Goal: Task Accomplishment & Management: Complete application form

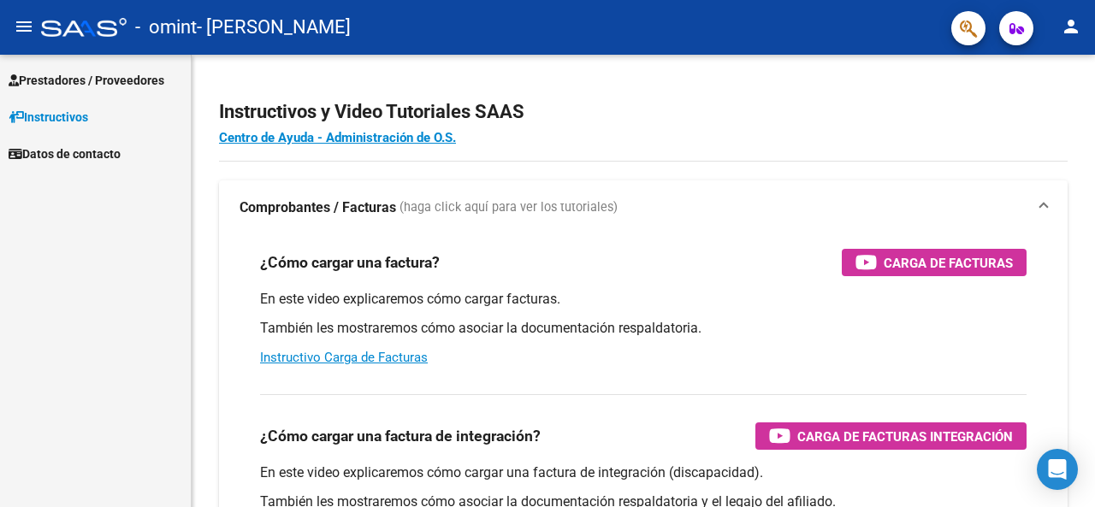
click at [141, 81] on span "Prestadores / Proveedores" at bounding box center [87, 80] width 156 height 19
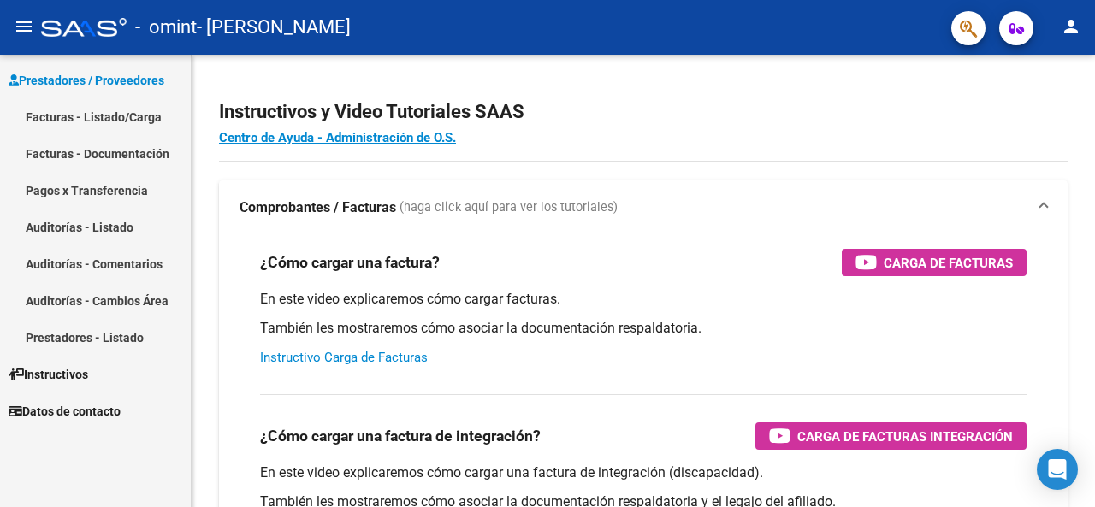
click at [129, 119] on link "Facturas - Listado/Carga" at bounding box center [95, 116] width 191 height 37
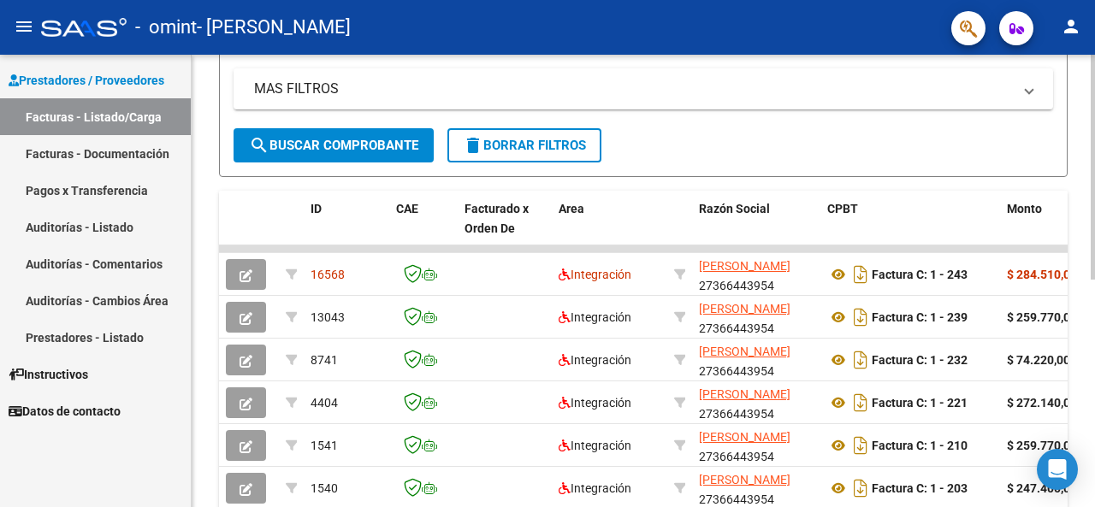
scroll to position [372, 0]
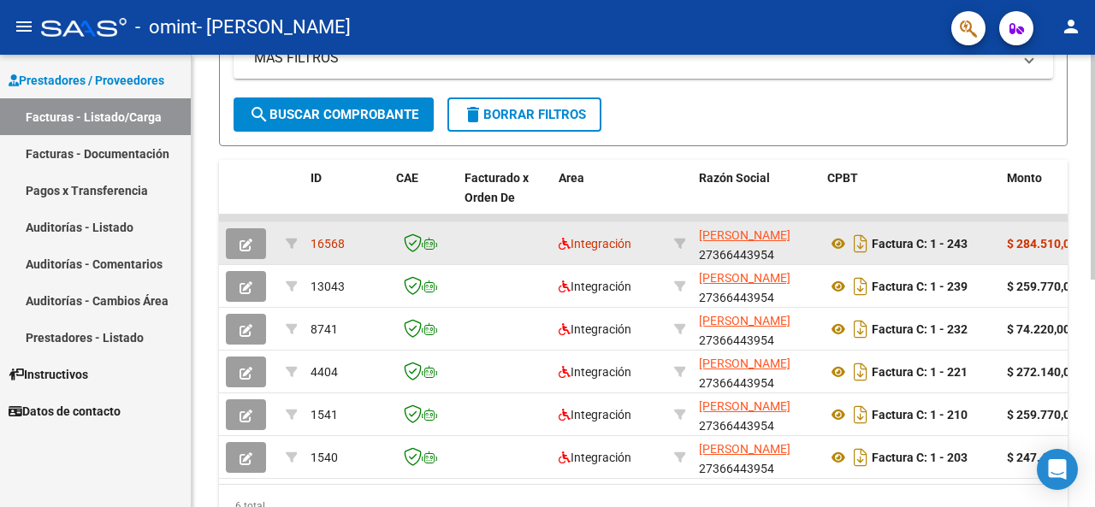
click at [242, 247] on icon "button" at bounding box center [245, 245] width 13 height 13
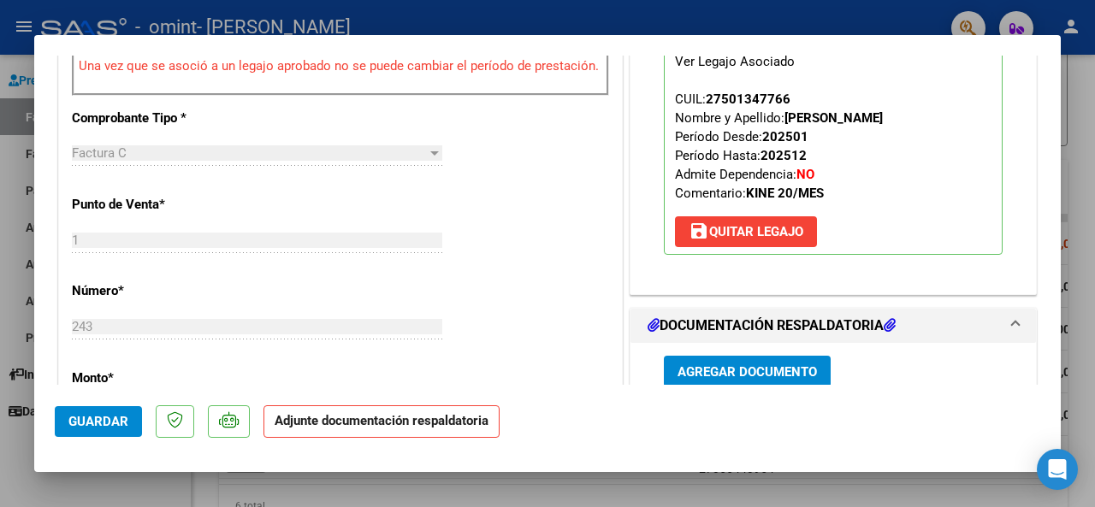
scroll to position [571, 0]
click at [448, 428] on strong "Adjunte documentación respaldatoria" at bounding box center [382, 420] width 214 height 15
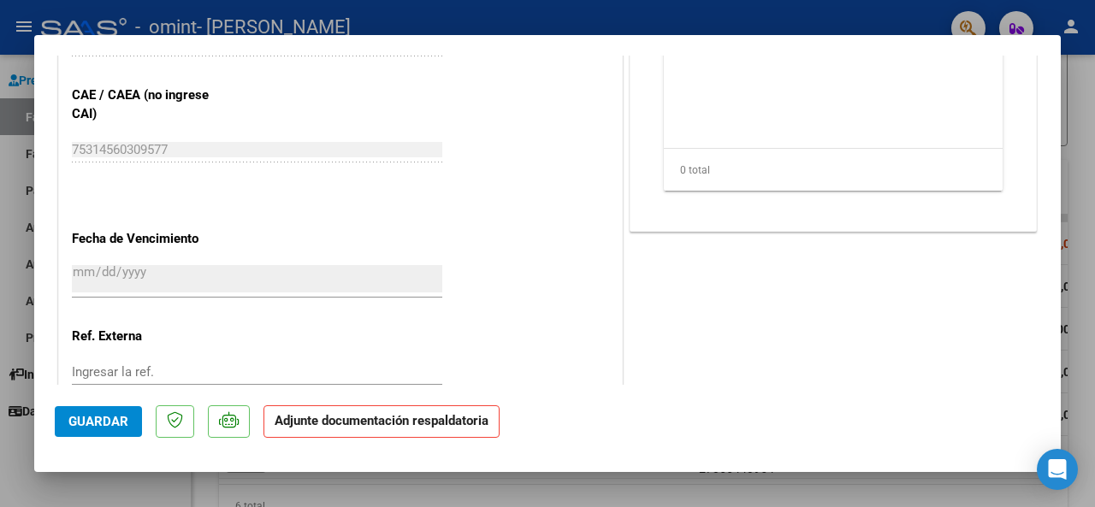
scroll to position [1155, 0]
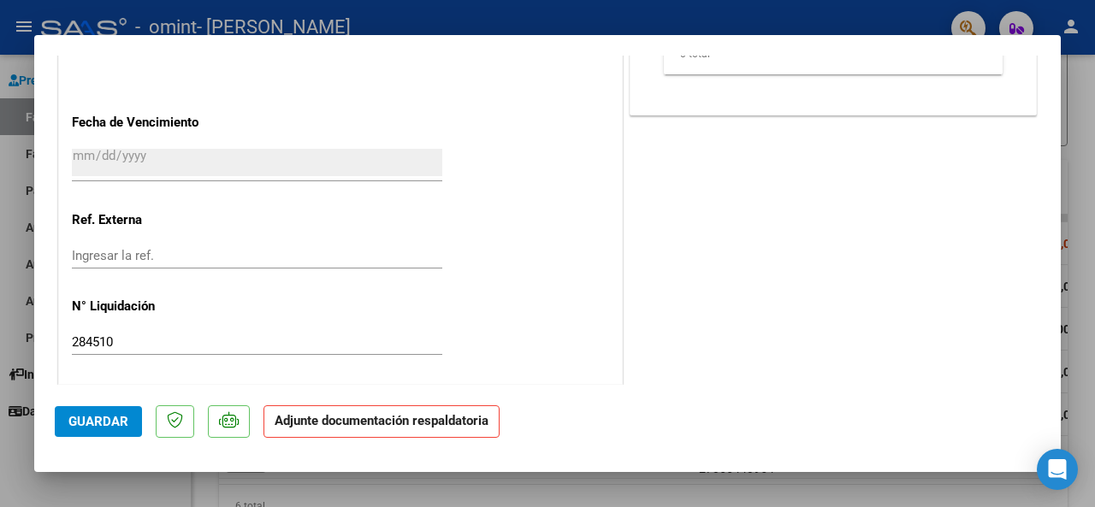
click at [339, 422] on strong "Adjunte documentación respaldatoria" at bounding box center [382, 420] width 214 height 15
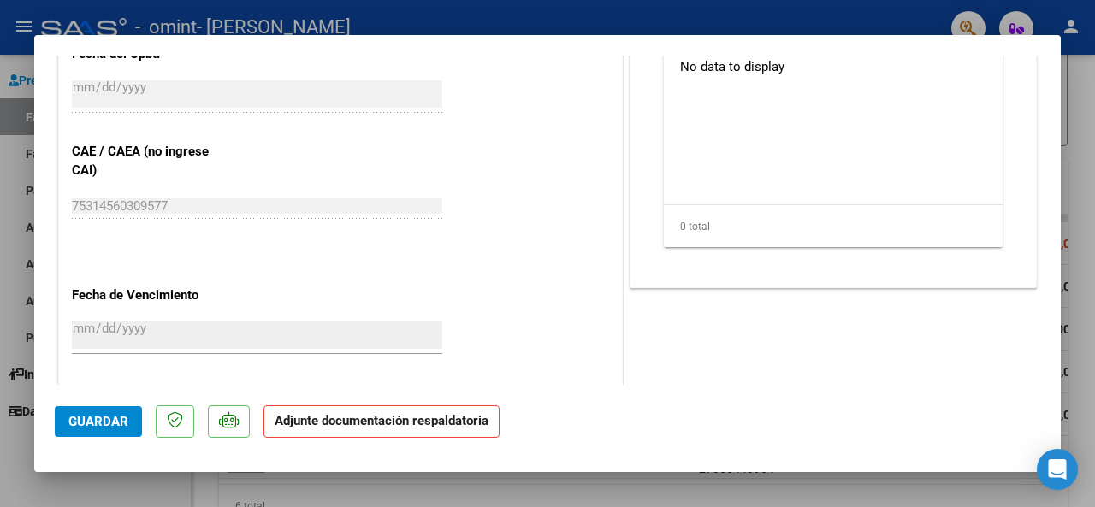
scroll to position [982, 0]
click at [1076, 127] on div at bounding box center [547, 253] width 1095 height 507
type input "$ 0,00"
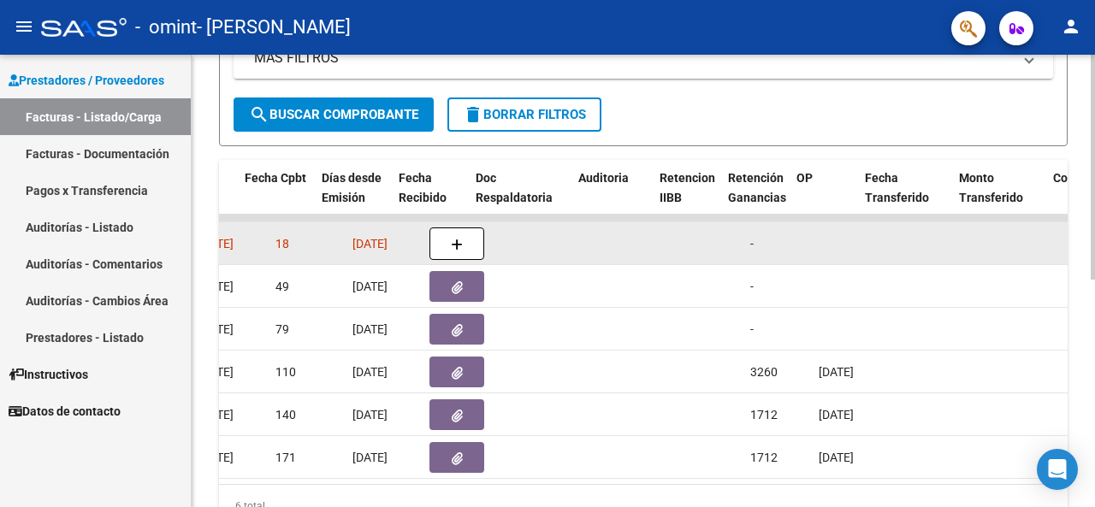
scroll to position [0, 862]
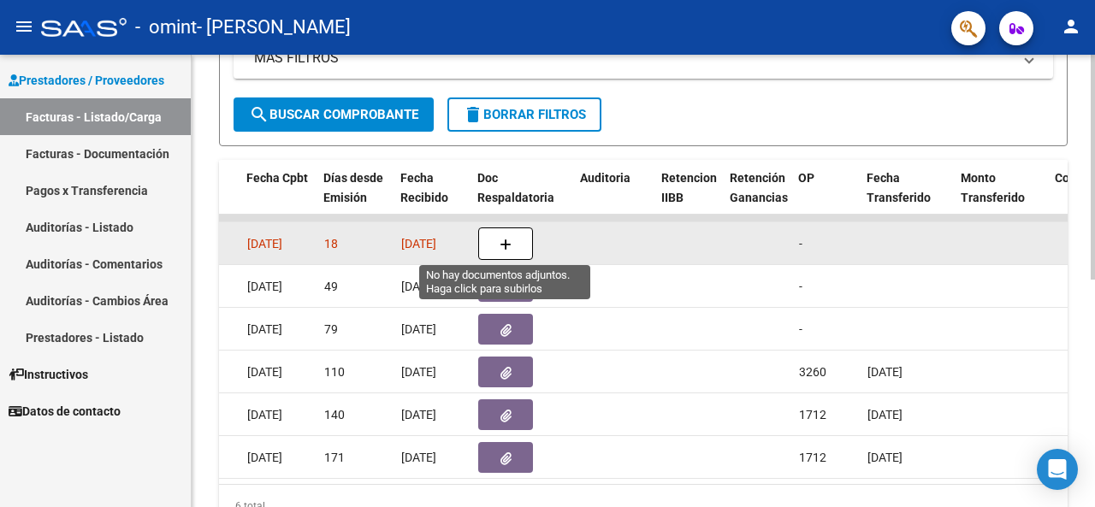
click at [514, 243] on button "button" at bounding box center [505, 243] width 55 height 32
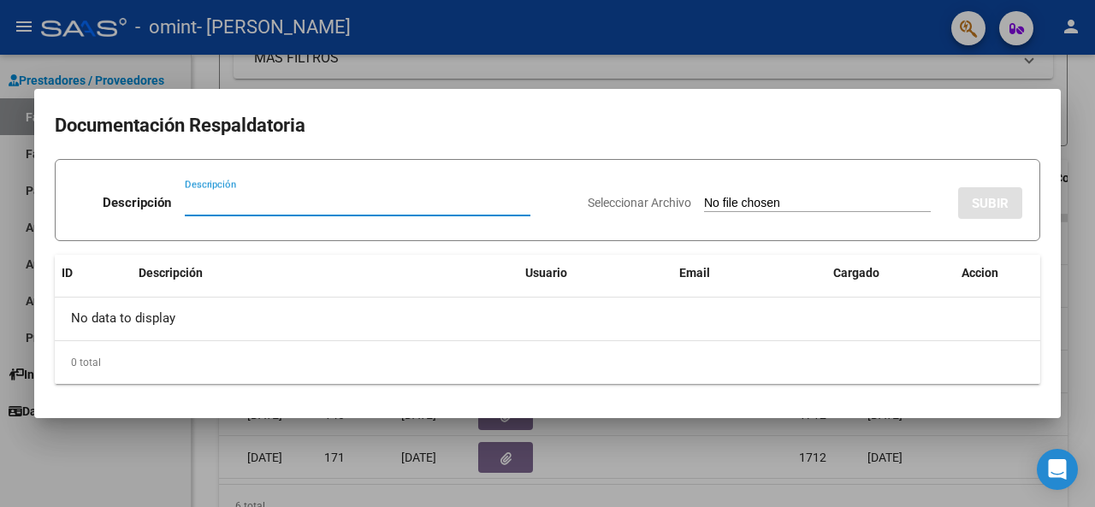
click at [748, 199] on input "Seleccionar Archivo" at bounding box center [817, 204] width 227 height 16
type input "C:\fakepath\CamScanner [DATE] 20.32.pdf"
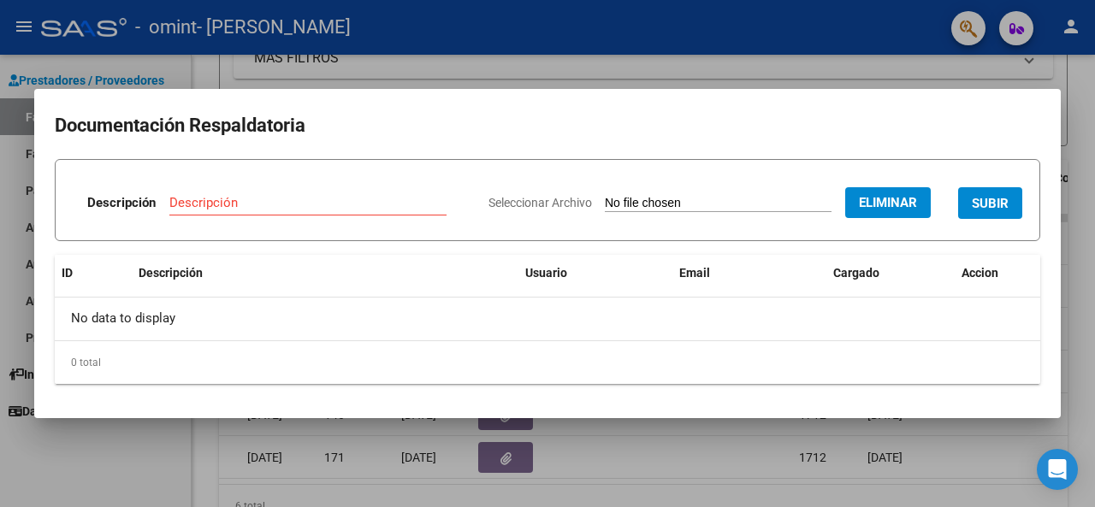
click at [294, 203] on input "Descripción" at bounding box center [307, 202] width 277 height 15
type input "Planilla asistencia"
click at [984, 199] on span "SUBIR" at bounding box center [990, 203] width 37 height 15
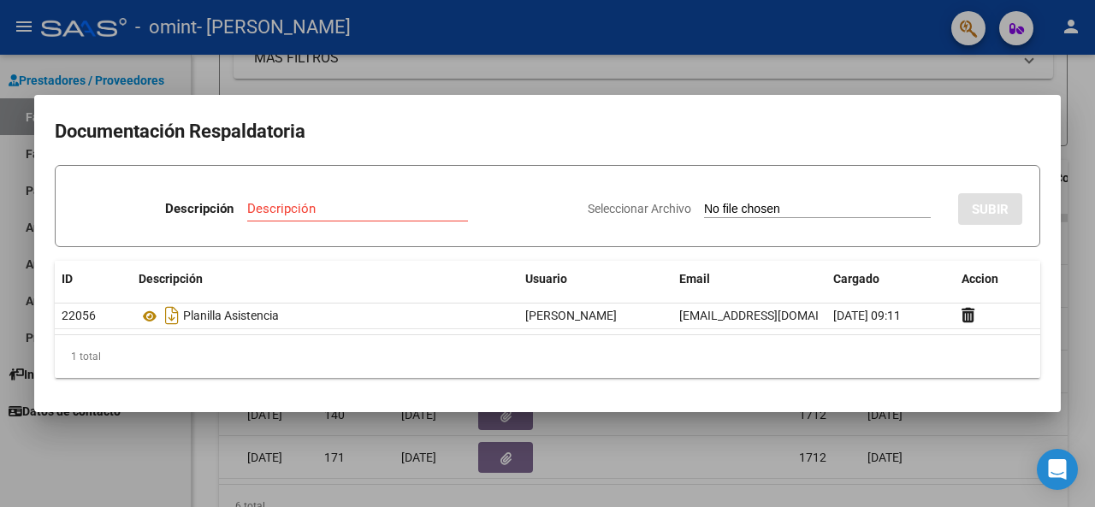
click at [302, 209] on input "Descripción" at bounding box center [357, 208] width 221 height 15
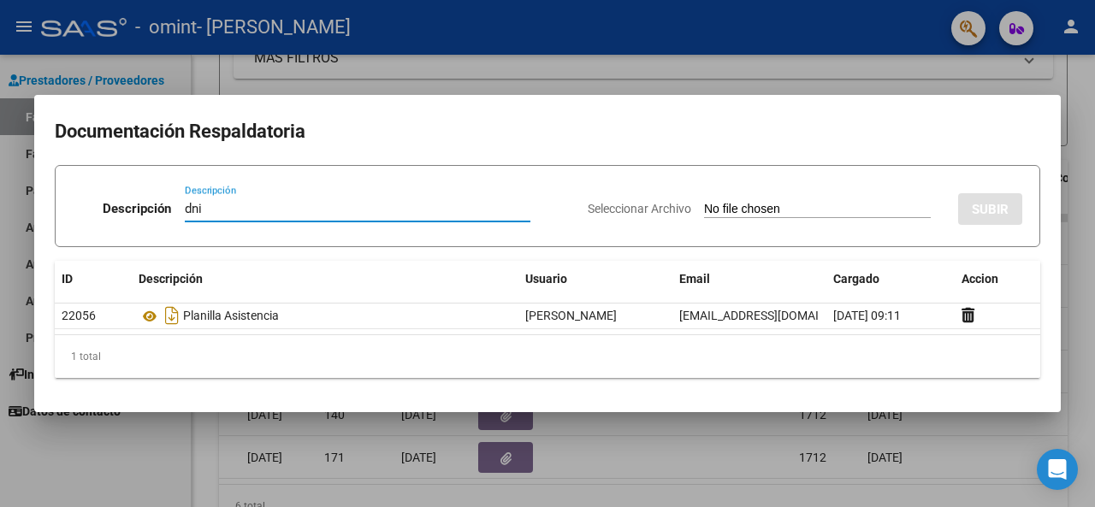
type input "dni"
click at [811, 210] on input "Seleccionar Archivo" at bounding box center [817, 210] width 227 height 16
type input "C:\fakepath\DNI sofia.pdf"
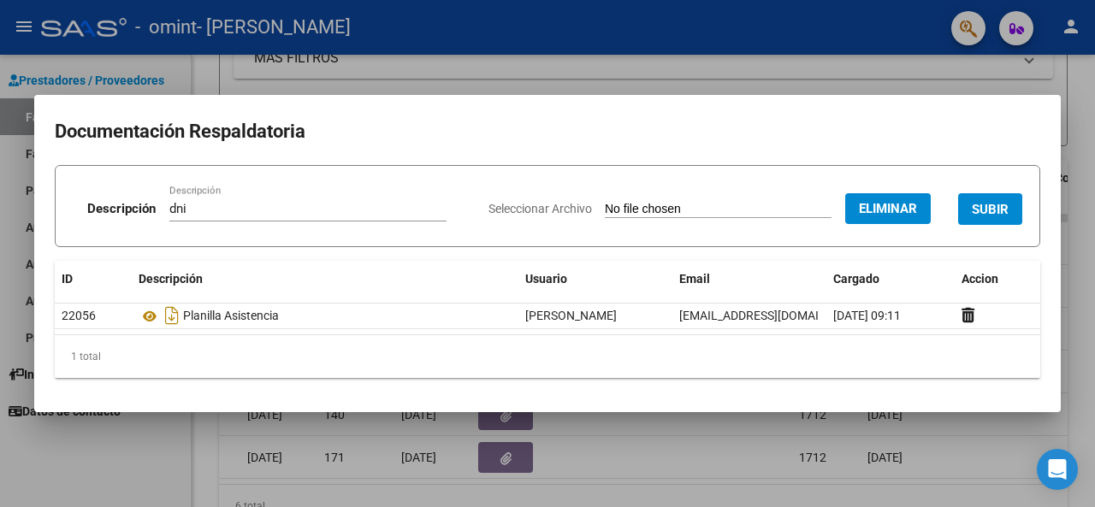
click at [978, 196] on button "SUBIR" at bounding box center [990, 209] width 64 height 32
